Goal: Information Seeking & Learning: Understand process/instructions

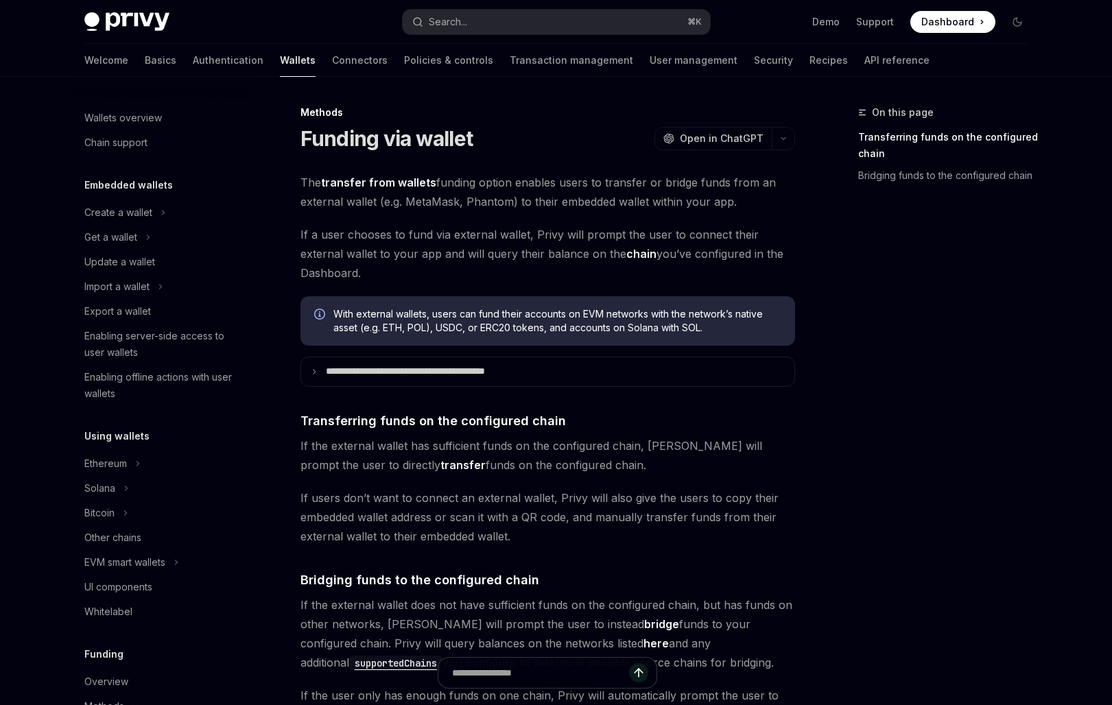
scroll to position [69, 0]
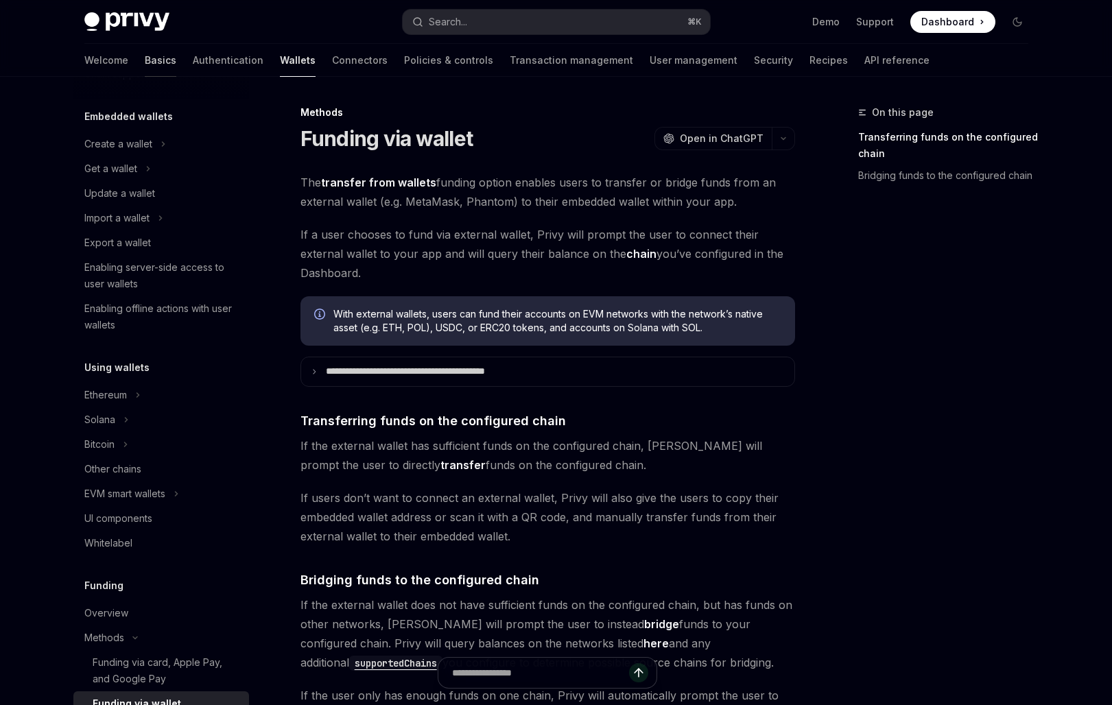
click at [145, 57] on link "Basics" at bounding box center [161, 60] width 32 height 33
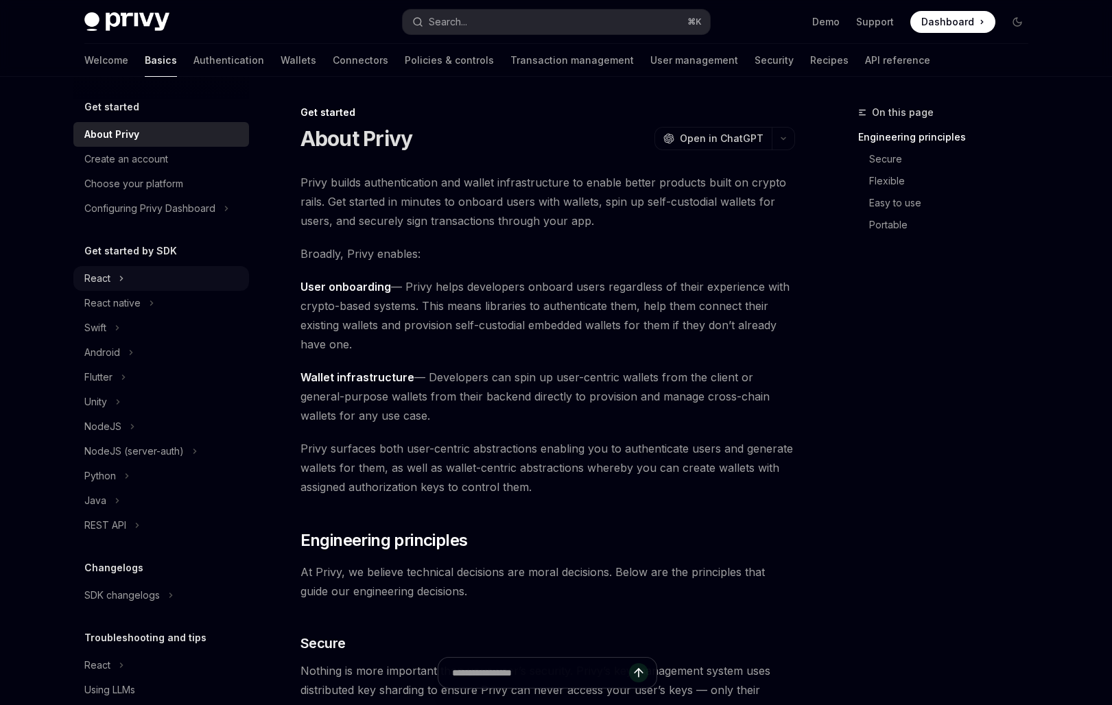
click at [141, 285] on button "React" at bounding box center [161, 278] width 176 height 25
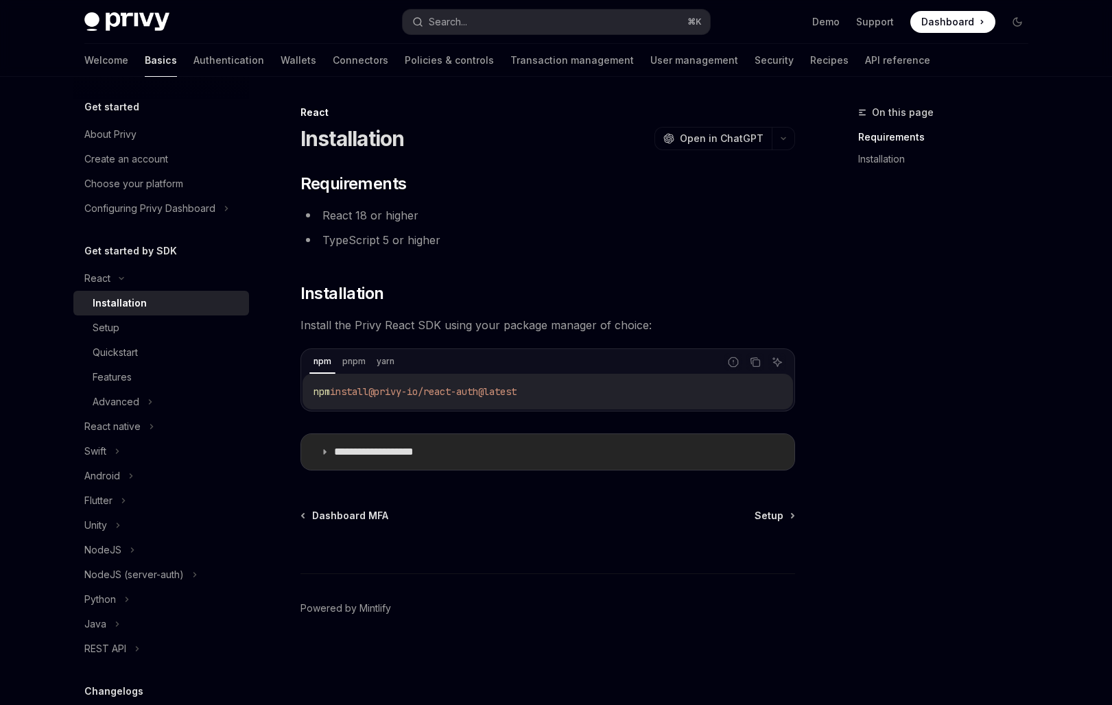
click at [404, 457] on p "**********" at bounding box center [390, 452] width 112 height 14
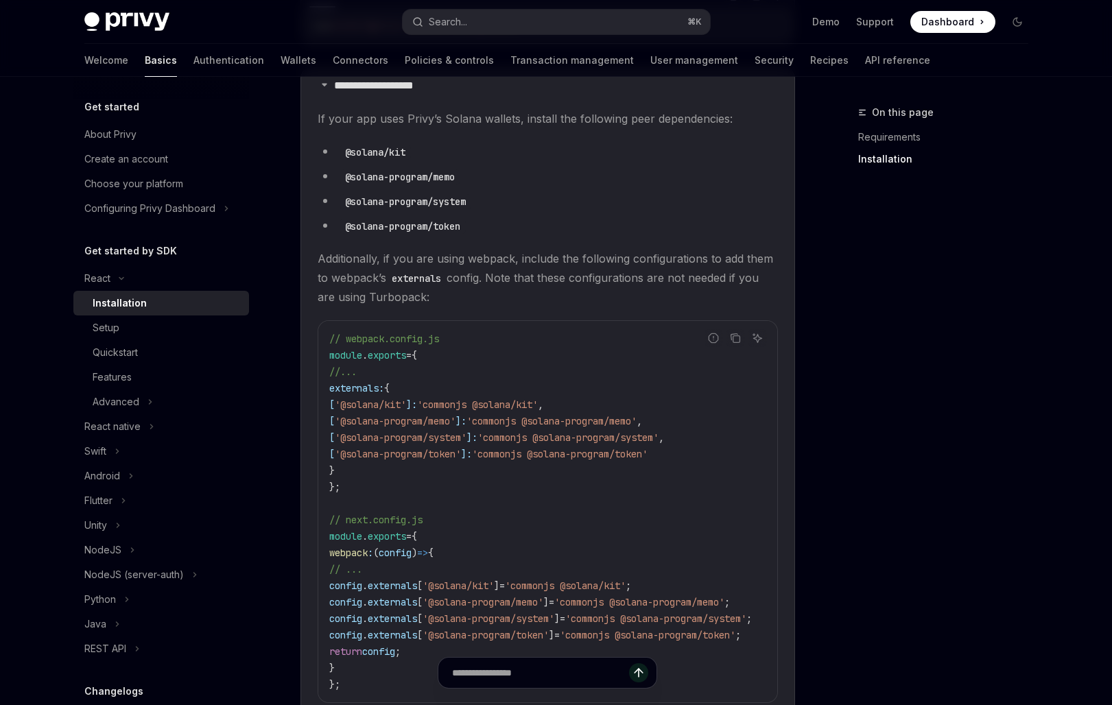
scroll to position [364, 0]
drag, startPoint x: 468, startPoint y: 231, endPoint x: 346, endPoint y: 230, distance: 122.8
click at [346, 230] on code "@solana-program/token" at bounding box center [402, 228] width 126 height 15
copy code "@solana-program/token"
type textarea "*"
